Goal: Information Seeking & Learning: Learn about a topic

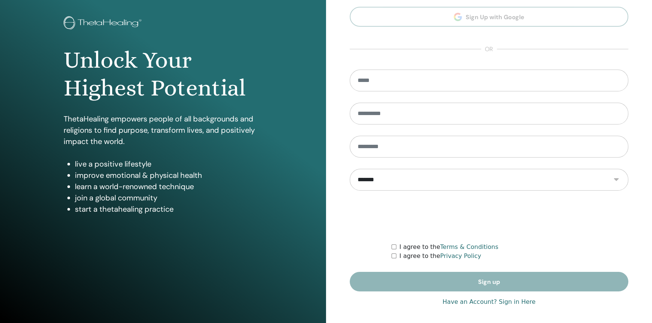
scroll to position [38, 0]
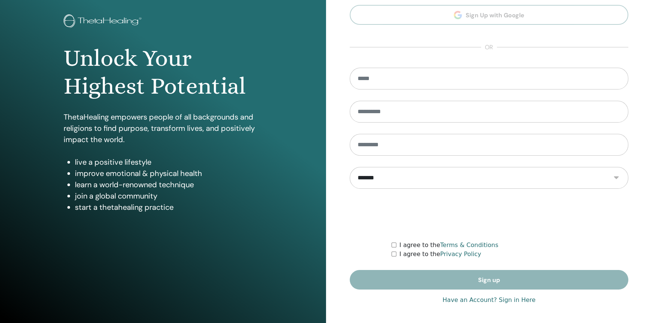
click at [470, 299] on link "Have an Account? Sign in Here" at bounding box center [488, 300] width 93 height 9
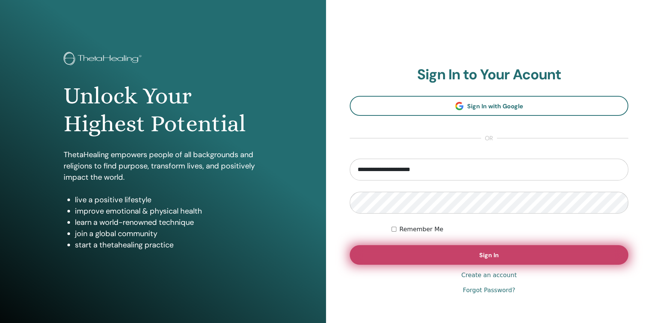
click at [455, 260] on button "Sign In" at bounding box center [489, 255] width 278 height 20
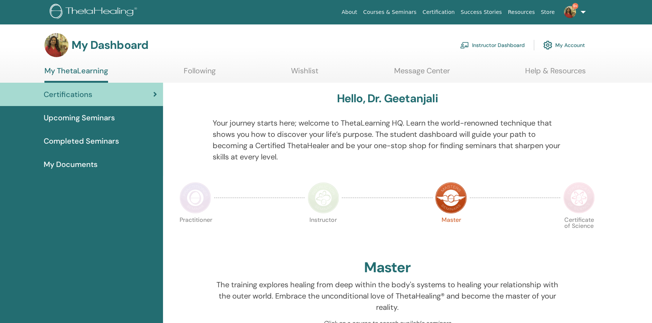
click at [582, 42] on link "My Account" at bounding box center [564, 45] width 42 height 17
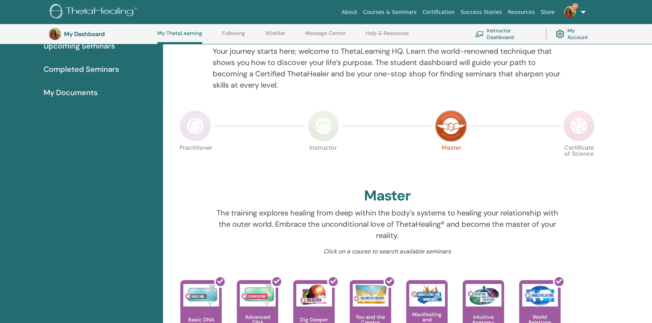
scroll to position [147, 0]
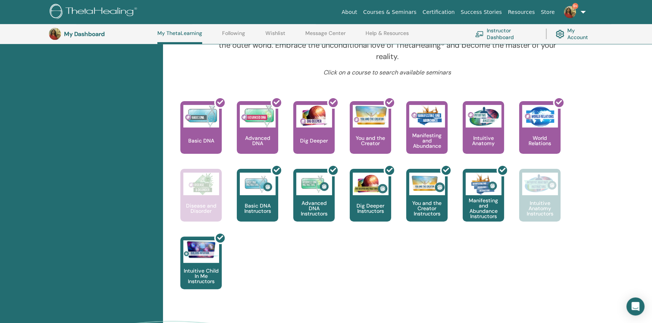
scroll to position [271, 0]
click at [543, 140] on div at bounding box center [543, 131] width 41 height 68
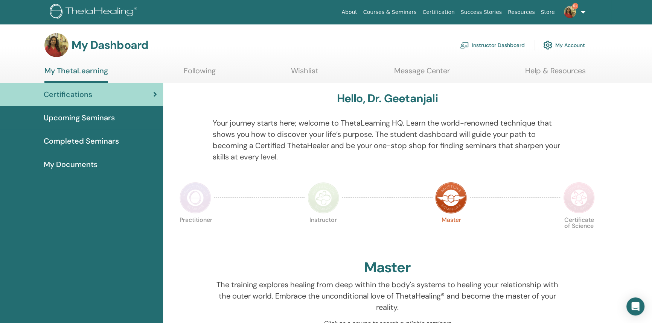
click at [62, 162] on span "My Documents" at bounding box center [71, 164] width 54 height 11
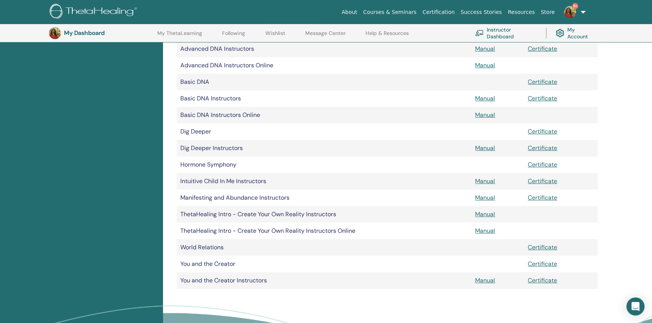
scroll to position [159, 0]
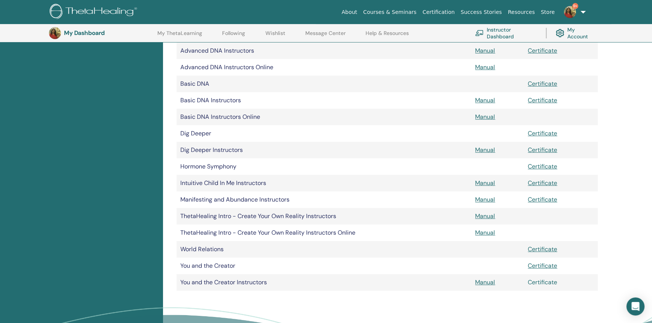
click at [540, 284] on link "Certificate" at bounding box center [542, 282] width 29 height 8
click at [536, 249] on link "Certificate" at bounding box center [542, 249] width 29 height 8
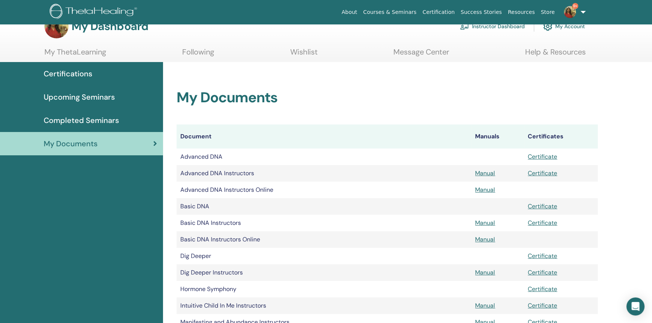
scroll to position [26, 0]
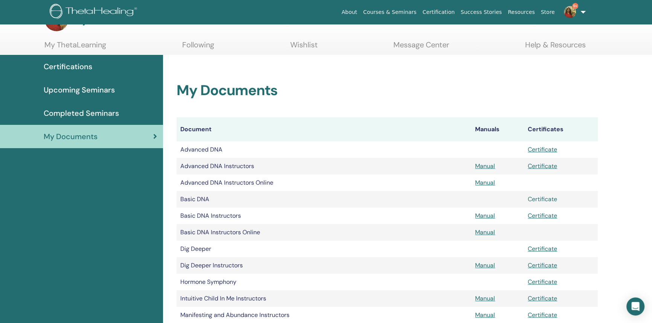
click at [538, 196] on link "Certificate" at bounding box center [542, 199] width 29 height 8
click at [538, 214] on link "Certificate" at bounding box center [542, 216] width 29 height 8
click at [591, 86] on h2 "My Documents" at bounding box center [386, 90] width 421 height 17
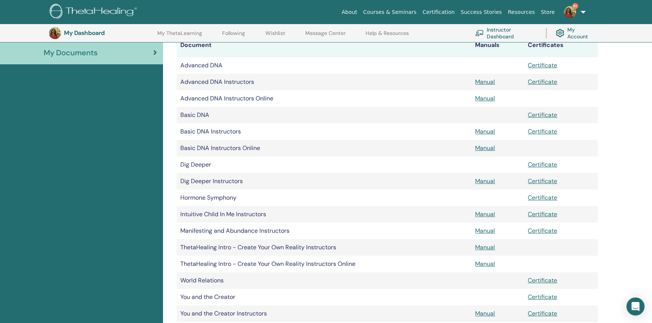
scroll to position [129, 0]
drag, startPoint x: 651, startPoint y: 154, endPoint x: 656, endPoint y: 195, distance: 42.1
click at [651, 195] on html "About Courses & Seminars Certification Success Stories Resources Store 9+ DS Dr…" at bounding box center [326, 32] width 652 height 323
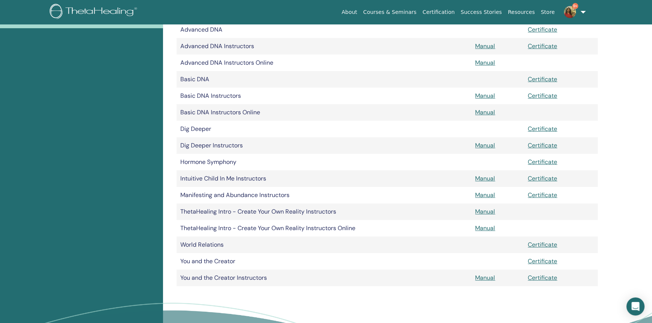
scroll to position [0, 0]
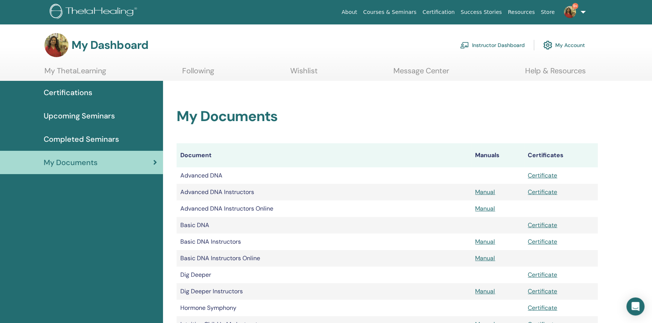
click at [87, 94] on span "Certifications" at bounding box center [68, 92] width 49 height 11
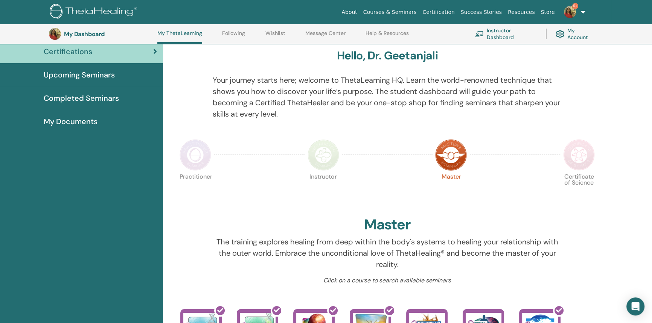
scroll to position [58, 0]
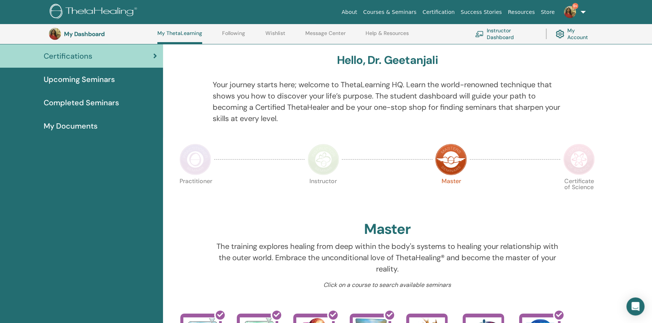
click at [87, 102] on span "Completed Seminars" at bounding box center [81, 102] width 75 height 11
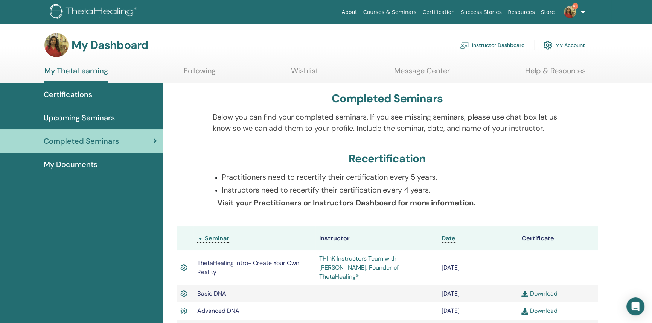
click at [70, 87] on link "Certifications" at bounding box center [81, 94] width 163 height 23
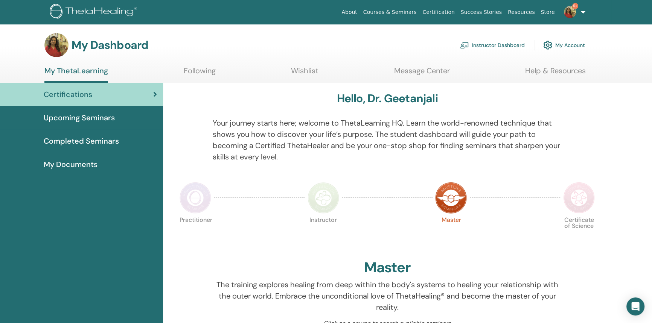
click at [117, 164] on div "My Documents" at bounding box center [81, 164] width 151 height 11
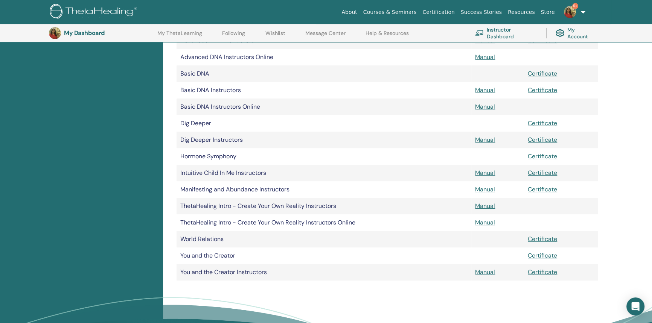
scroll to position [169, 0]
click at [540, 254] on link "Certificate" at bounding box center [542, 256] width 29 height 8
click at [542, 274] on link "Certificate" at bounding box center [542, 273] width 29 height 8
click at [544, 239] on link "Certificate" at bounding box center [542, 240] width 29 height 8
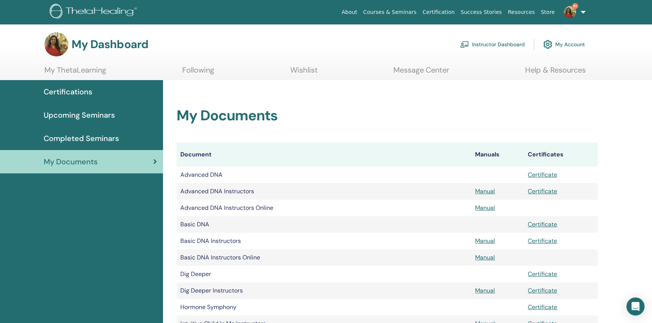
scroll to position [0, 0]
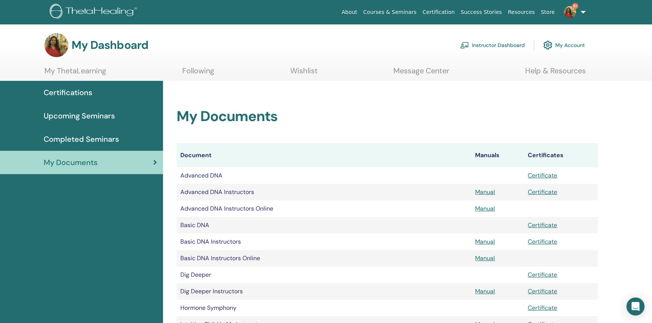
click at [71, 132] on link "Completed Seminars" at bounding box center [81, 139] width 163 height 23
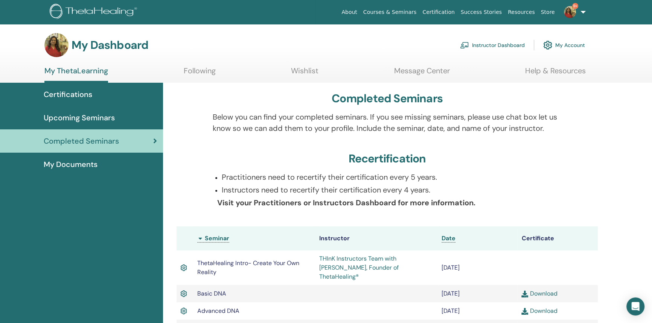
click at [113, 115] on span "Upcoming Seminars" at bounding box center [79, 117] width 71 height 11
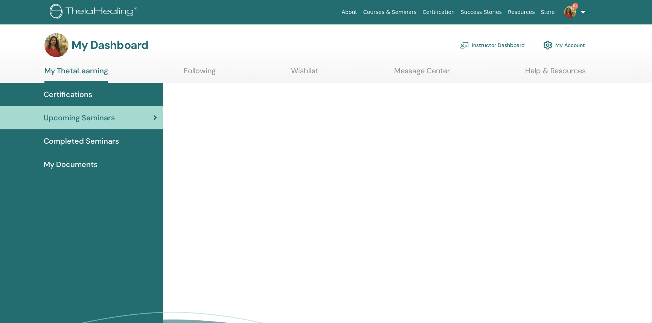
click at [84, 87] on link "Certifications" at bounding box center [81, 94] width 163 height 23
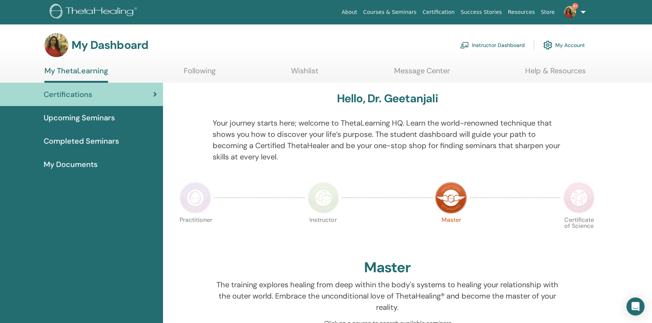
click at [403, 9] on link "Courses & Seminars" at bounding box center [389, 12] width 59 height 14
